Goal: Information Seeking & Learning: Understand process/instructions

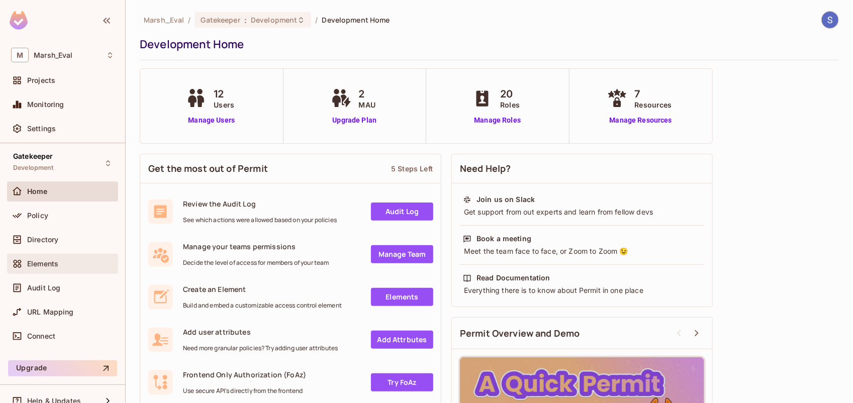
click at [50, 260] on span "Elements" at bounding box center [42, 264] width 31 height 8
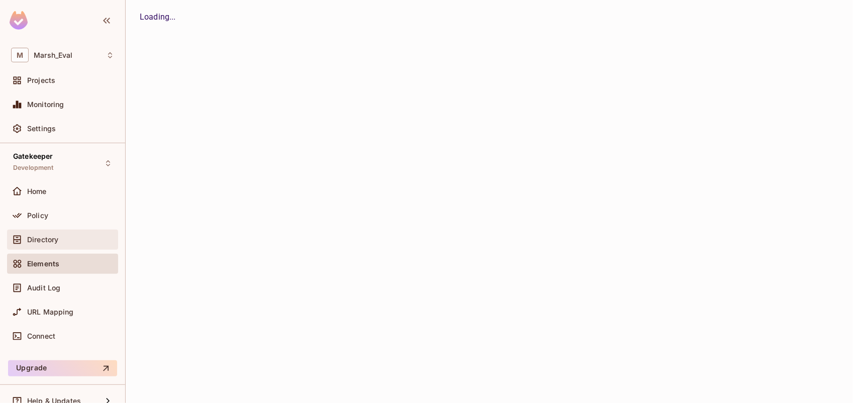
click at [53, 240] on span "Directory" at bounding box center [42, 240] width 31 height 8
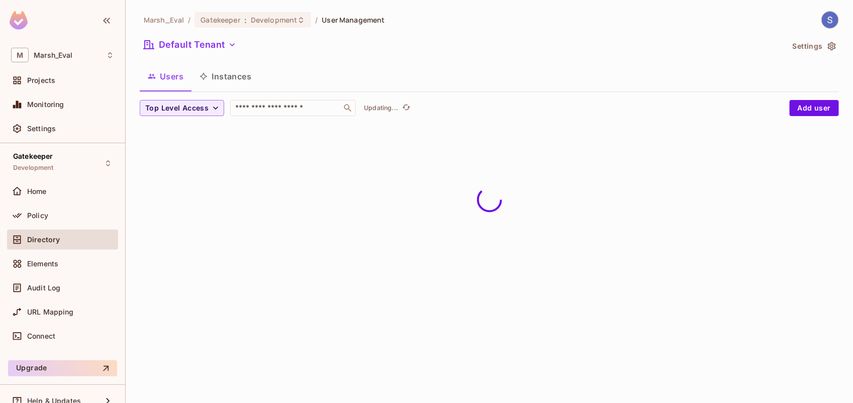
click at [63, 218] on div "Policy" at bounding box center [70, 216] width 87 height 8
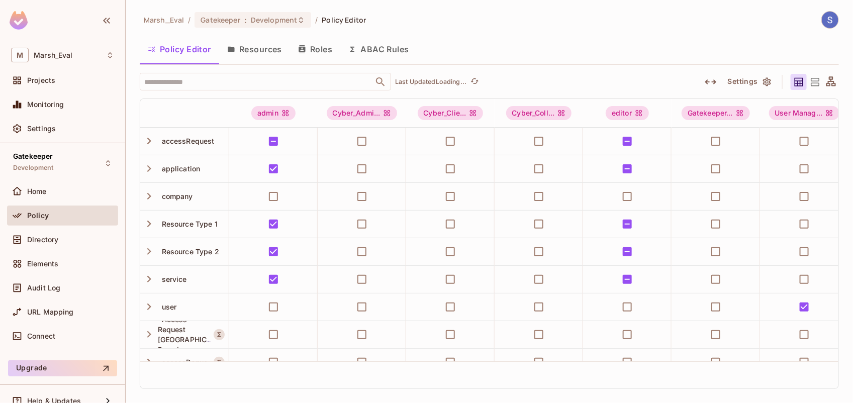
click at [259, 54] on button "Resources" at bounding box center [254, 49] width 71 height 25
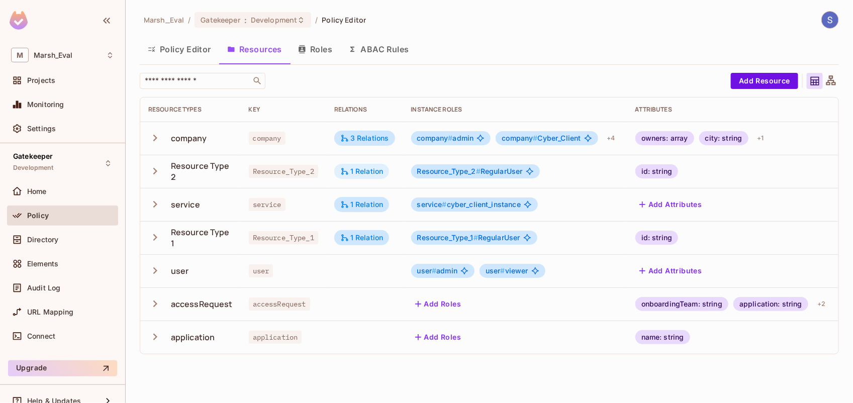
click at [369, 167] on div "1 Relation" at bounding box center [361, 171] width 43 height 9
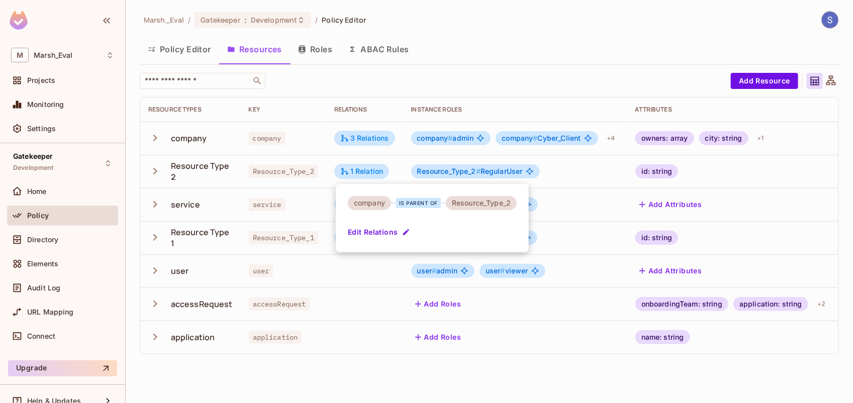
drag, startPoint x: 362, startPoint y: 144, endPoint x: 378, endPoint y: 126, distance: 24.5
click at [378, 126] on div at bounding box center [426, 201] width 853 height 403
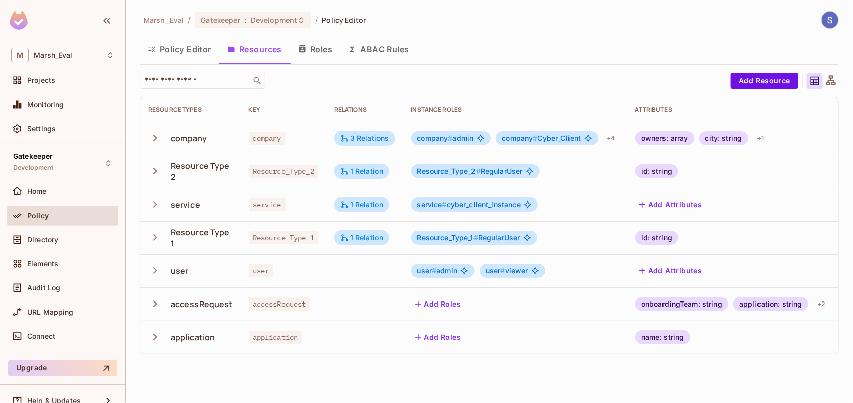
click at [374, 130] on td "3 Relations" at bounding box center [364, 138] width 77 height 33
click at [372, 134] on div "3 Relations" at bounding box center [364, 138] width 49 height 9
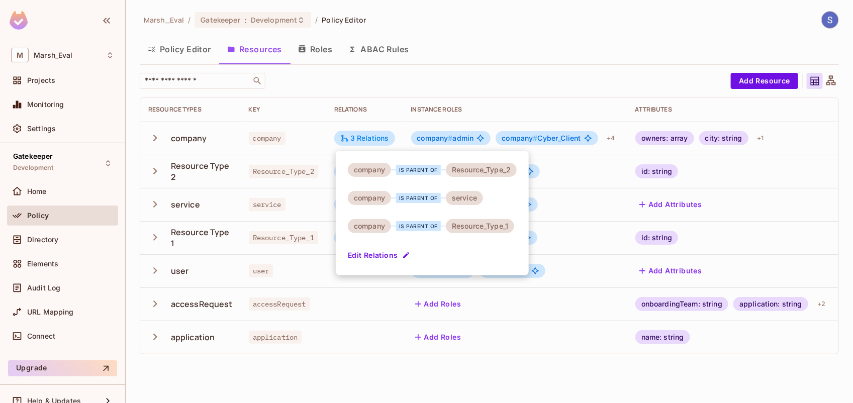
click at [433, 90] on div at bounding box center [426, 201] width 853 height 403
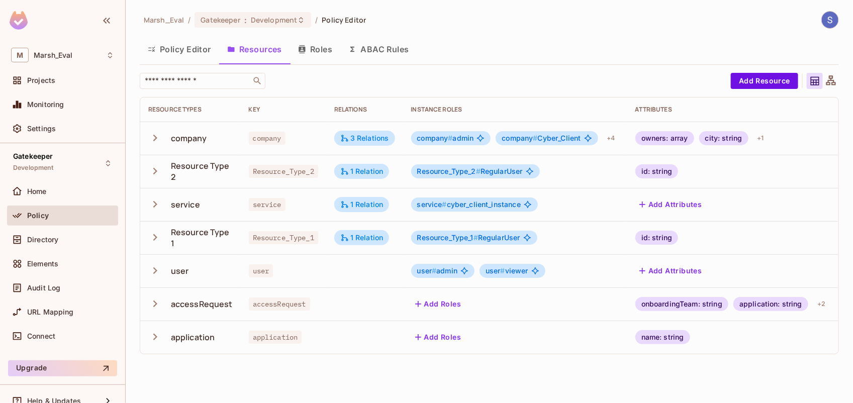
click at [315, 44] on button "Roles" at bounding box center [315, 49] width 50 height 25
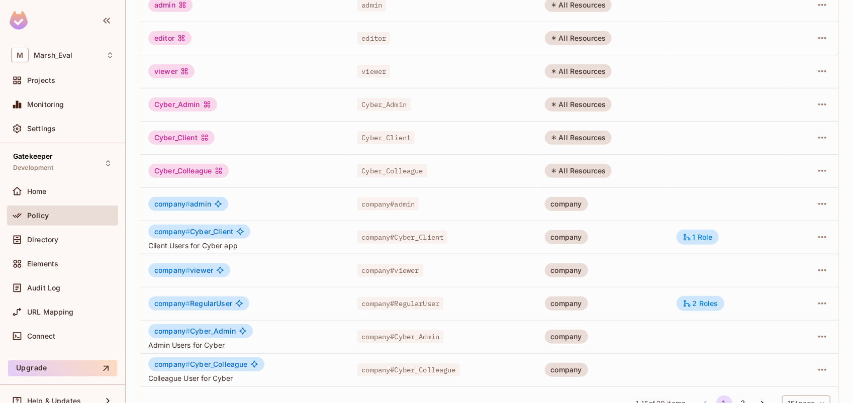
scroll to position [260, 0]
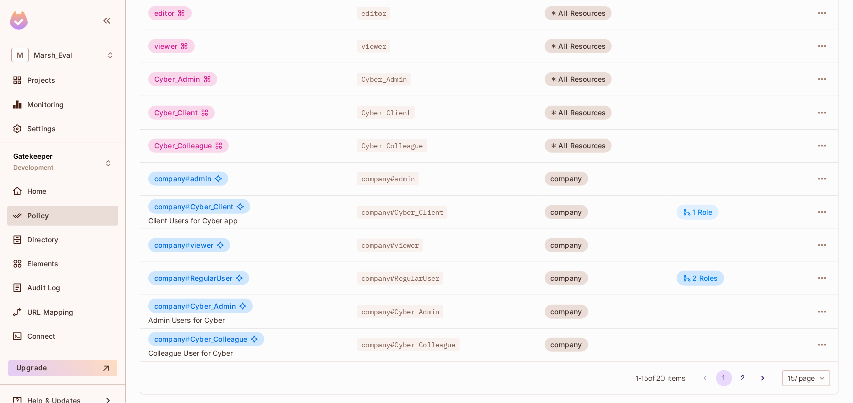
click at [692, 212] on div "1 Role" at bounding box center [697, 212] width 30 height 9
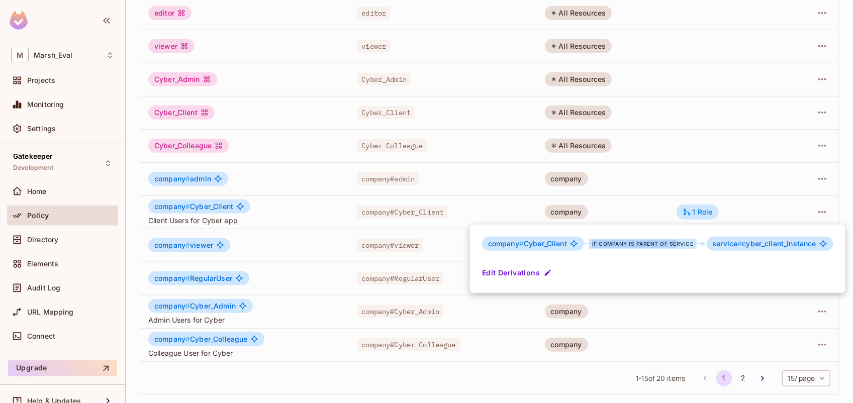
drag, startPoint x: 593, startPoint y: 245, endPoint x: 675, endPoint y: 240, distance: 82.1
click at [675, 240] on div "if company is parent of service" at bounding box center [643, 244] width 108 height 10
drag, startPoint x: 675, startPoint y: 240, endPoint x: 687, endPoint y: 242, distance: 12.8
click at [687, 242] on div "if company is parent of service" at bounding box center [643, 244] width 108 height 10
drag, startPoint x: 851, startPoint y: 171, endPoint x: 853, endPoint y: 139, distance: 31.8
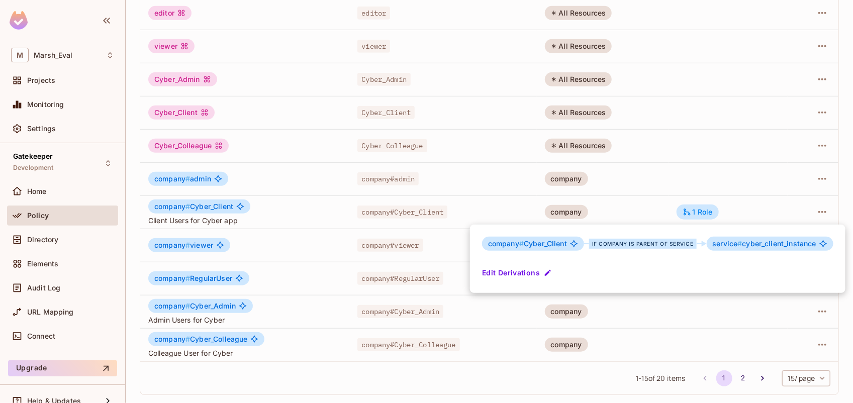
click at [852, 139] on html "M Marsh_Eval Projects Monitoring Settings Gatekeeper Development Home Policy Di…" at bounding box center [426, 201] width 853 height 403
click at [846, 144] on div at bounding box center [426, 201] width 853 height 403
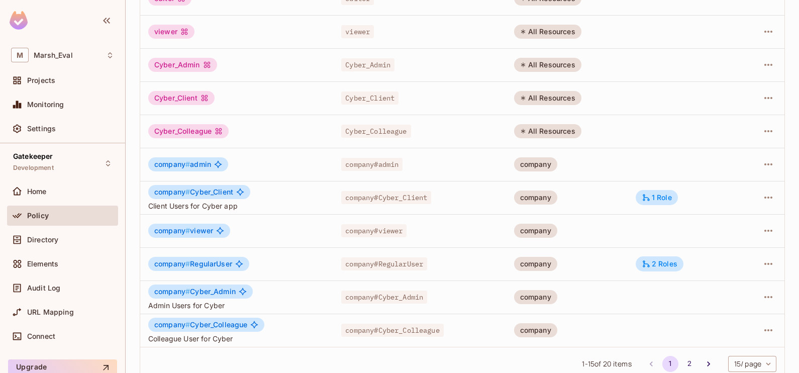
scroll to position [289, 0]
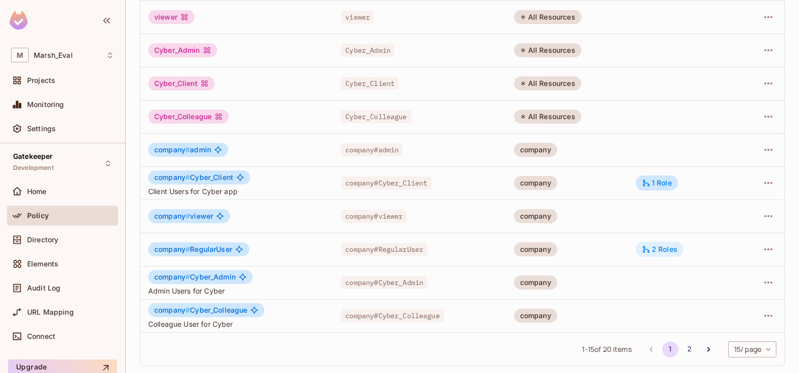
click at [661, 253] on div "2 Roles" at bounding box center [660, 249] width 36 height 9
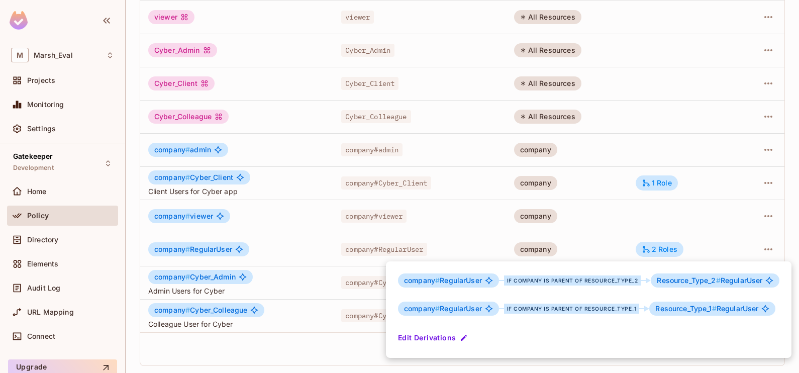
drag, startPoint x: 796, startPoint y: 184, endPoint x: 792, endPoint y: 83, distance: 101.6
click at [792, 83] on div at bounding box center [399, 186] width 799 height 373
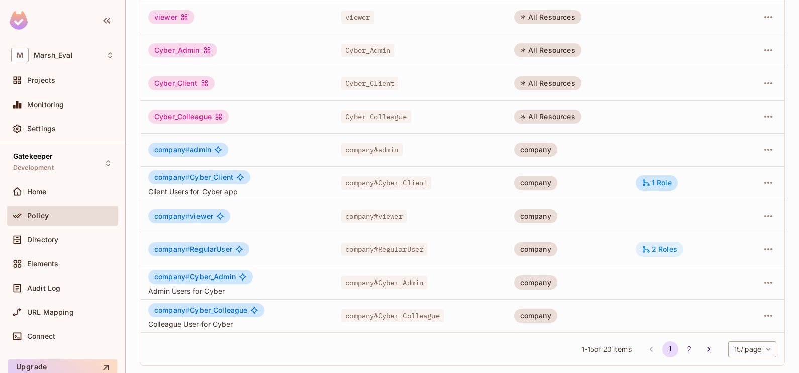
click at [660, 246] on div "2 Roles" at bounding box center [660, 249] width 36 height 9
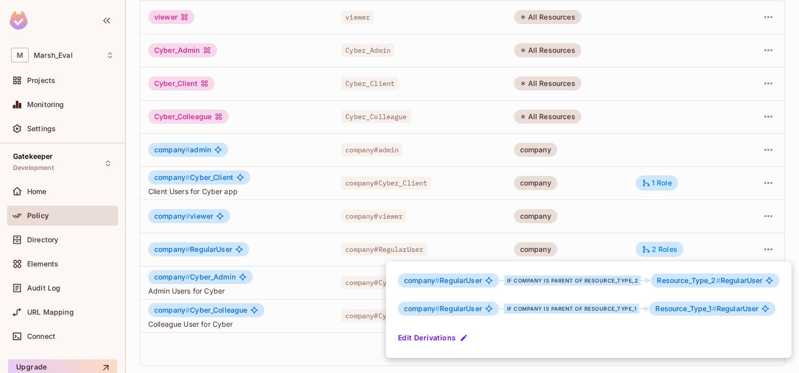
click at [470, 166] on div at bounding box center [399, 186] width 799 height 373
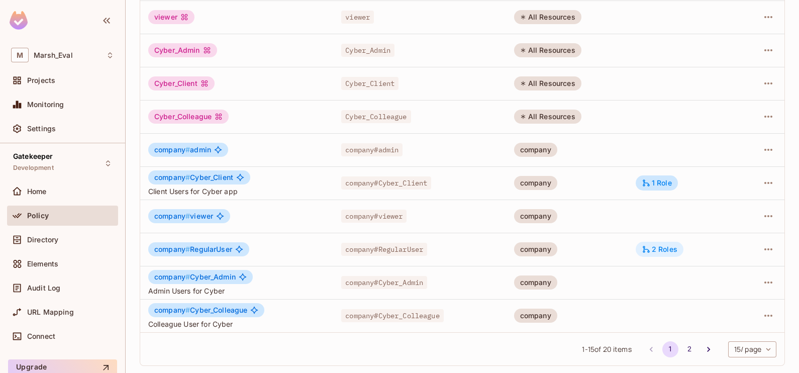
click at [652, 252] on div "2 Roles" at bounding box center [660, 249] width 36 height 9
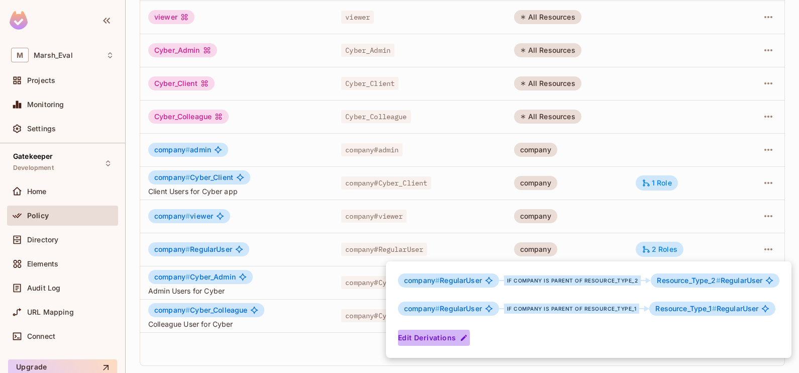
click at [427, 339] on button "Edit Derivations" at bounding box center [434, 338] width 72 height 16
